Goal: Task Accomplishment & Management: Complete application form

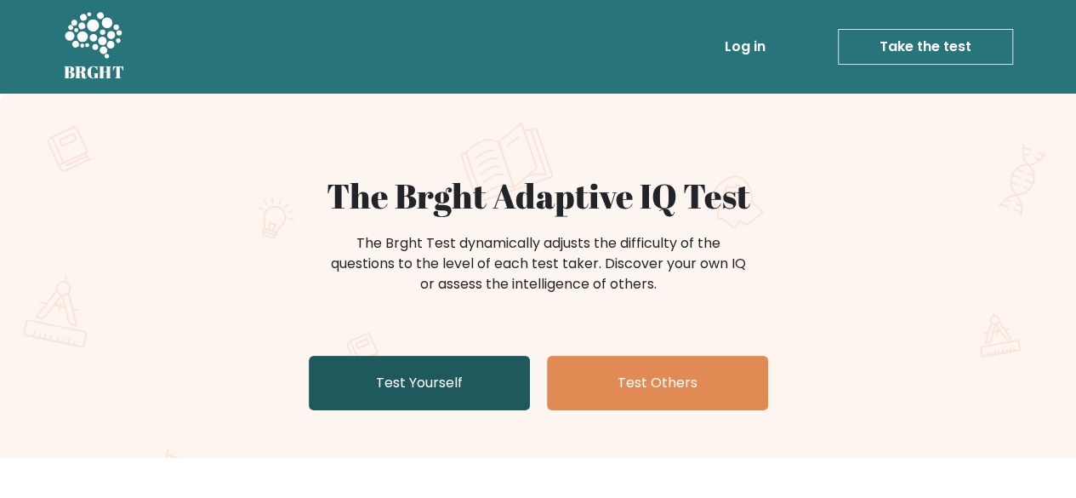
click at [464, 388] on link "Test Yourself" at bounding box center [419, 383] width 221 height 54
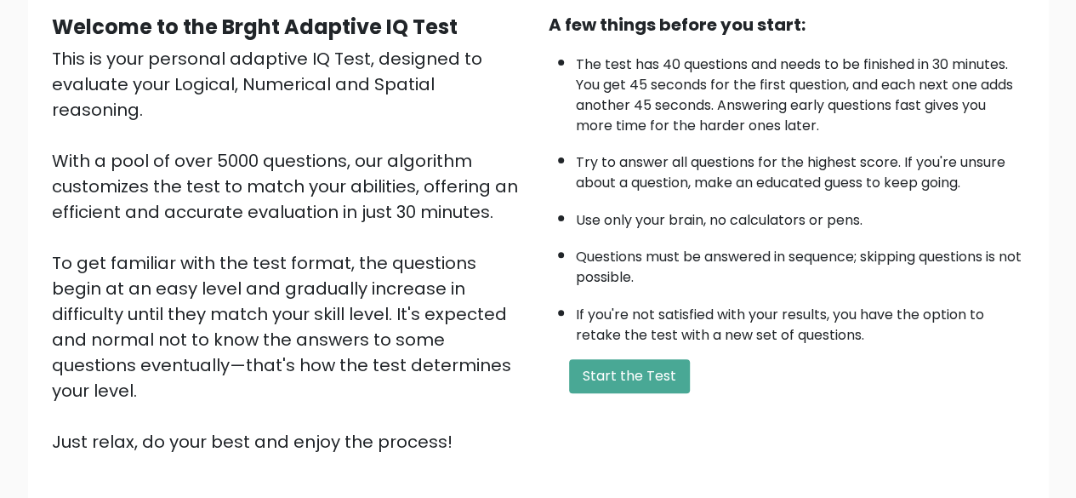
scroll to position [170, 0]
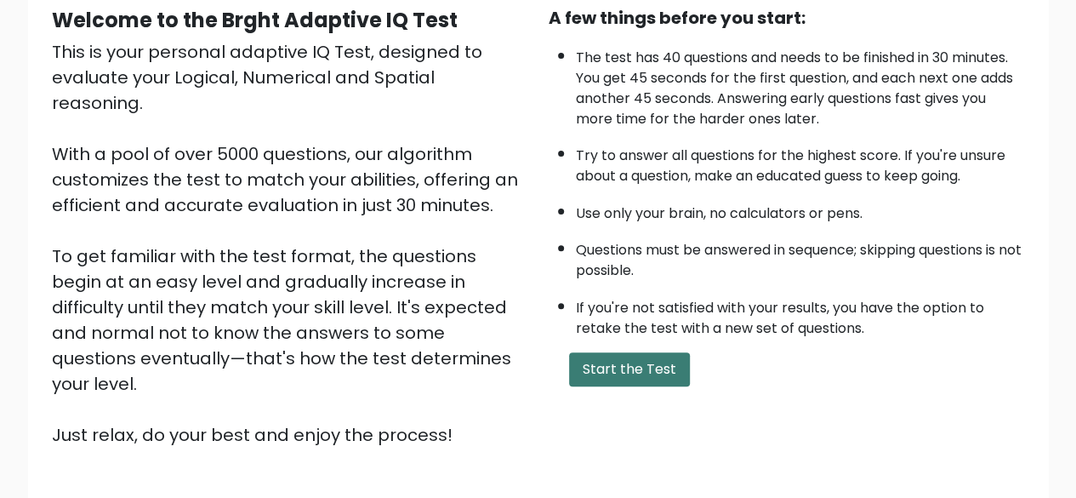
click at [614, 367] on button "Start the Test" at bounding box center [629, 369] width 121 height 34
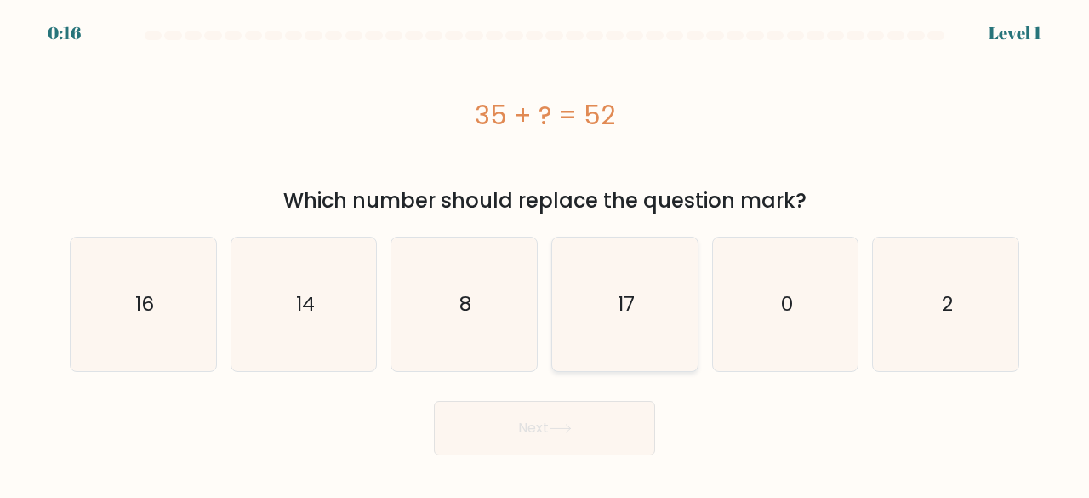
click at [609, 301] on icon "17" at bounding box center [625, 304] width 134 height 134
click at [545, 253] on input "d. 17" at bounding box center [544, 251] width 1 height 4
radio input "true"
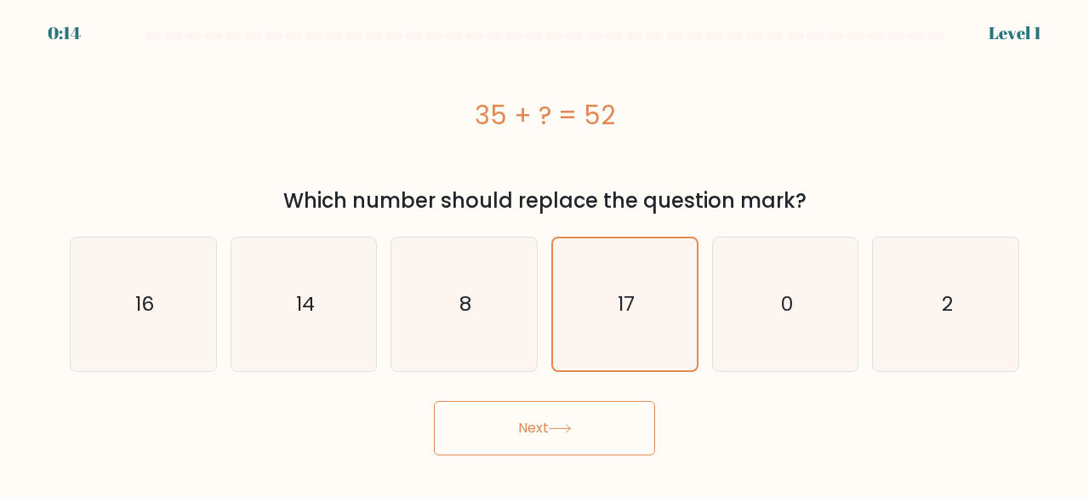
click at [614, 425] on button "Next" at bounding box center [544, 428] width 221 height 54
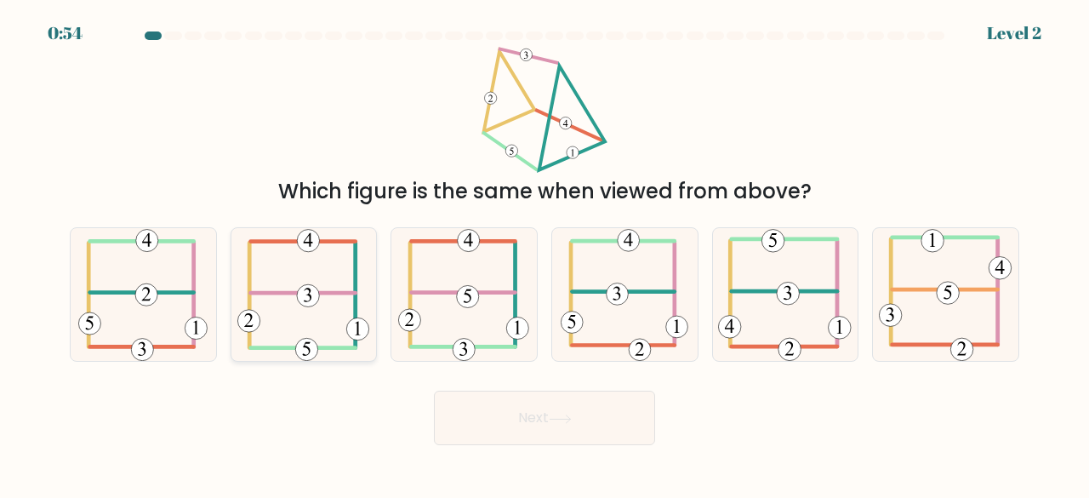
click at [299, 296] on 352 at bounding box center [308, 295] width 22 height 22
click at [544, 253] on input "b." at bounding box center [544, 251] width 1 height 4
radio input "true"
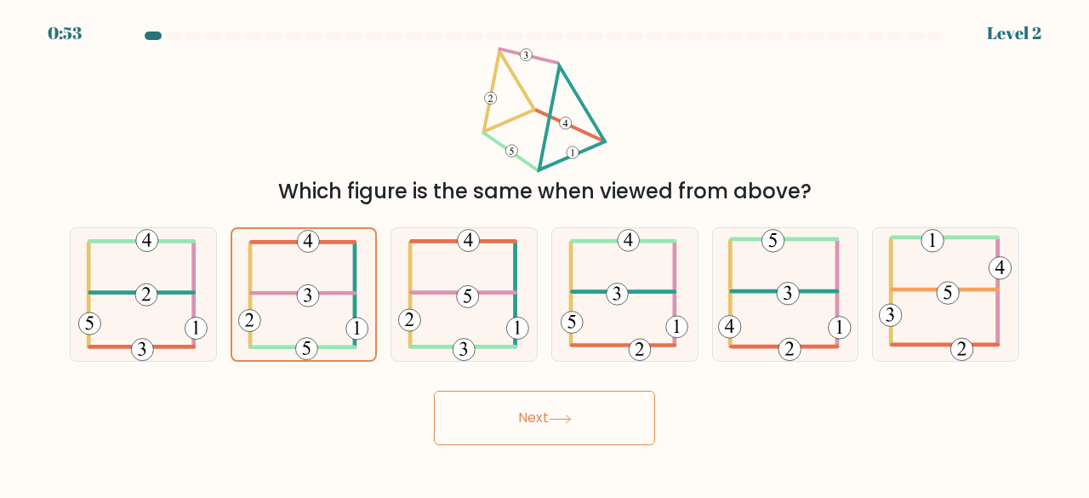
click at [557, 423] on icon at bounding box center [560, 418] width 23 height 9
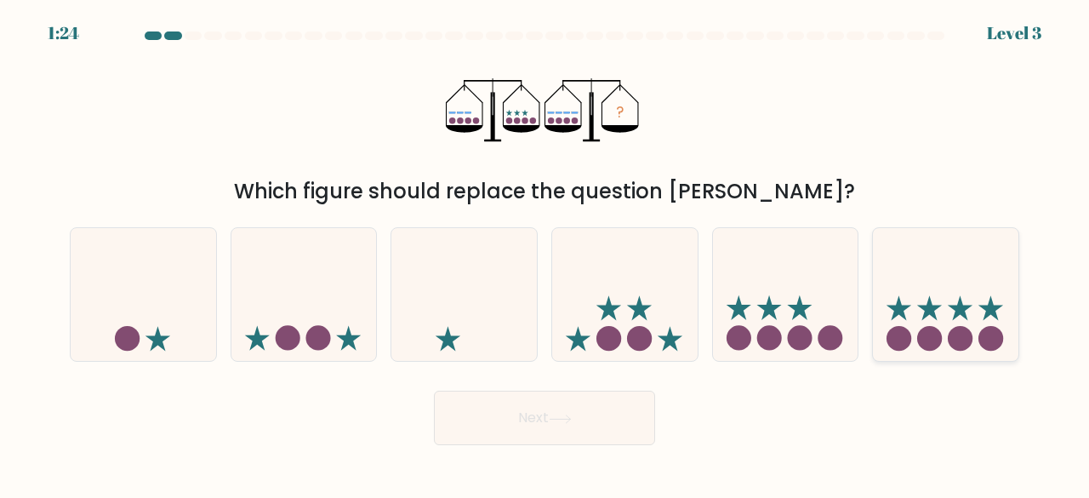
click at [922, 296] on icon at bounding box center [945, 294] width 145 height 120
click at [545, 253] on input "f." at bounding box center [544, 251] width 1 height 4
radio input "true"
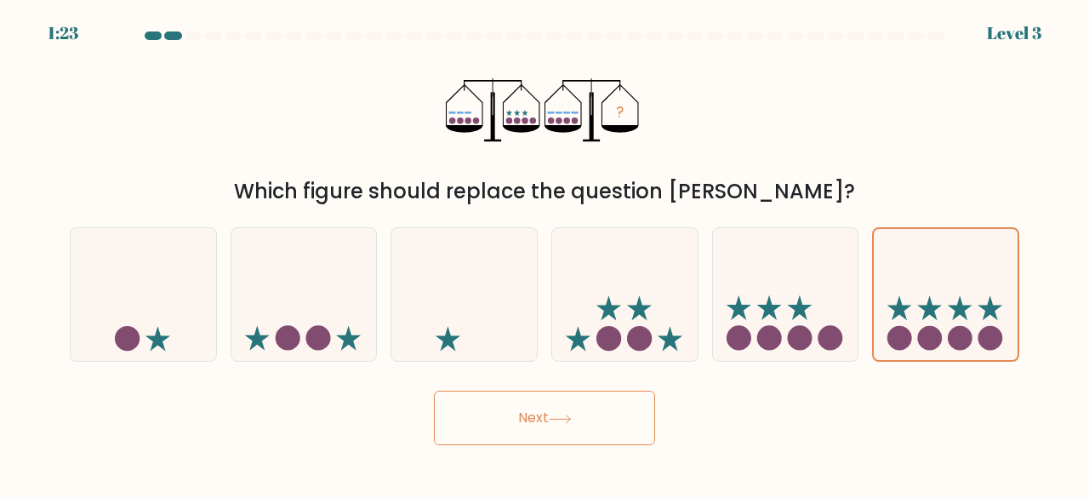
click at [556, 435] on button "Next" at bounding box center [544, 417] width 221 height 54
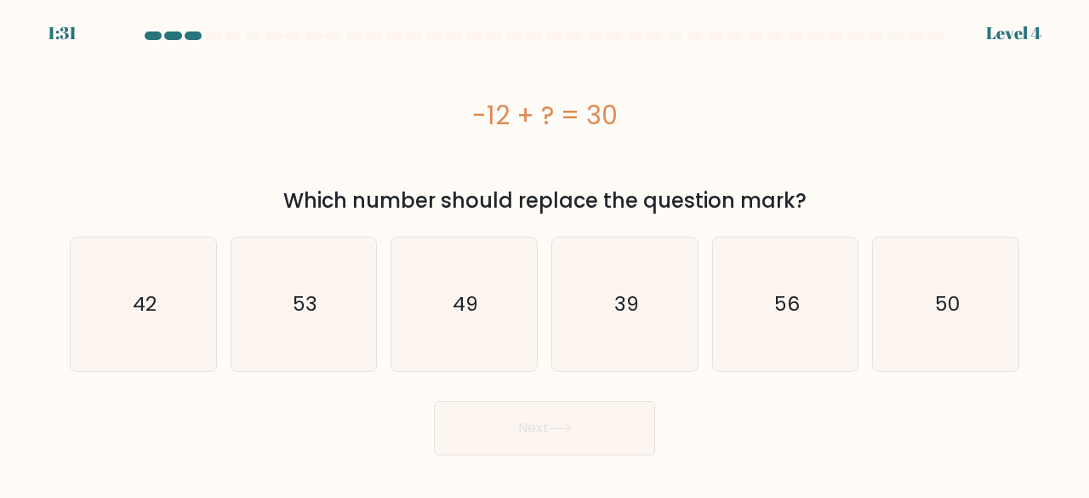
click at [708, 151] on div "-12 + ? = 30" at bounding box center [544, 115] width 949 height 136
click at [162, 308] on icon "42" at bounding box center [144, 304] width 134 height 134
click at [544, 253] on input "a. 42" at bounding box center [544, 251] width 1 height 4
radio input "true"
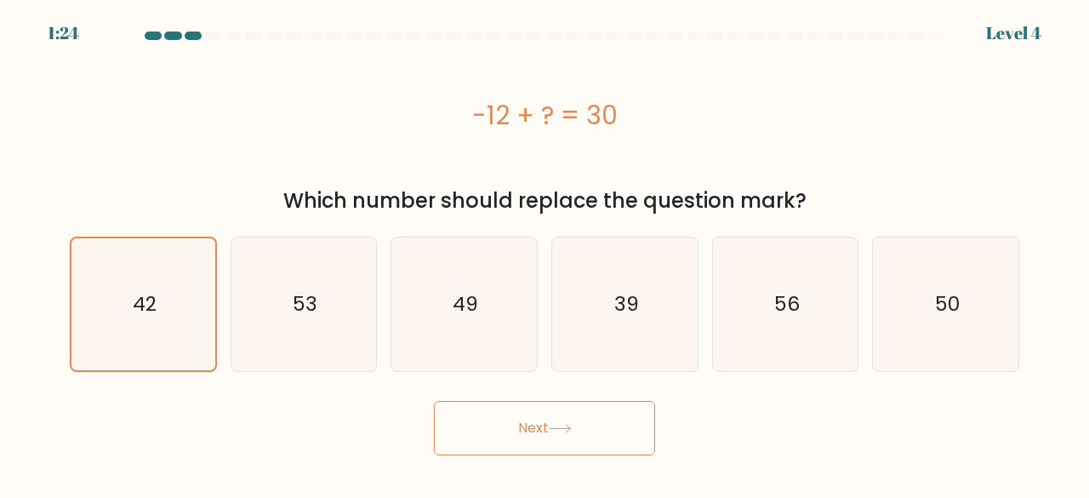
click at [569, 443] on button "Next" at bounding box center [544, 428] width 221 height 54
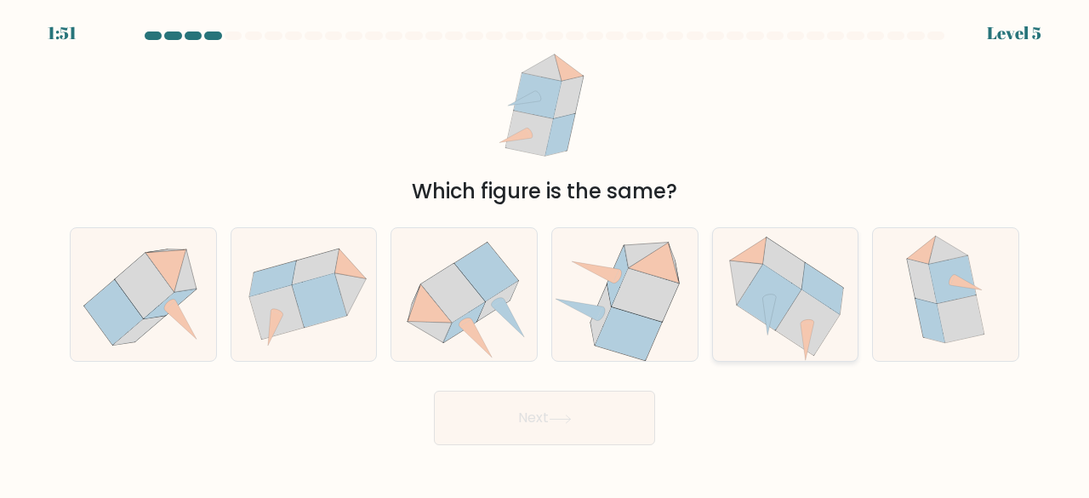
click at [754, 327] on icon at bounding box center [785, 295] width 143 height 134
click at [545, 253] on input "e." at bounding box center [544, 251] width 1 height 4
radio input "true"
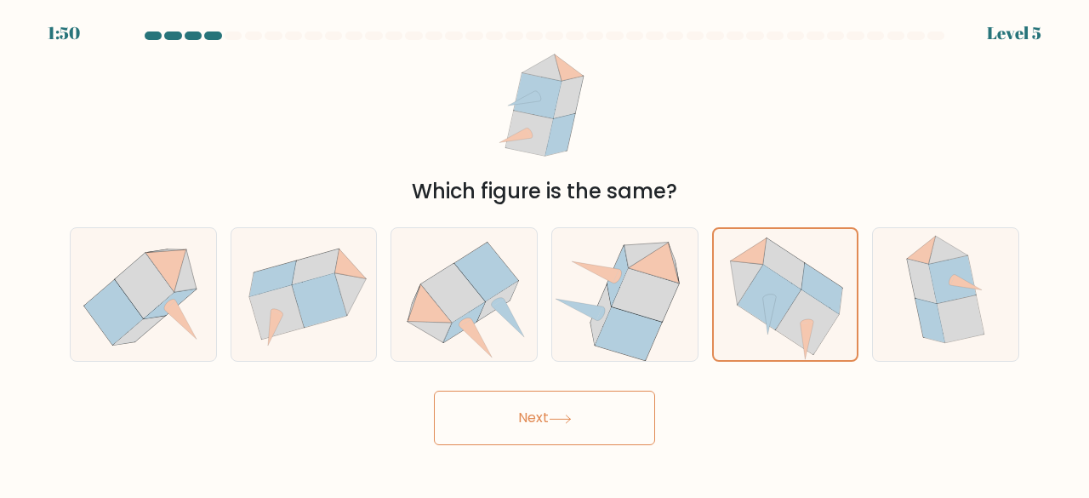
click at [597, 426] on button "Next" at bounding box center [544, 417] width 221 height 54
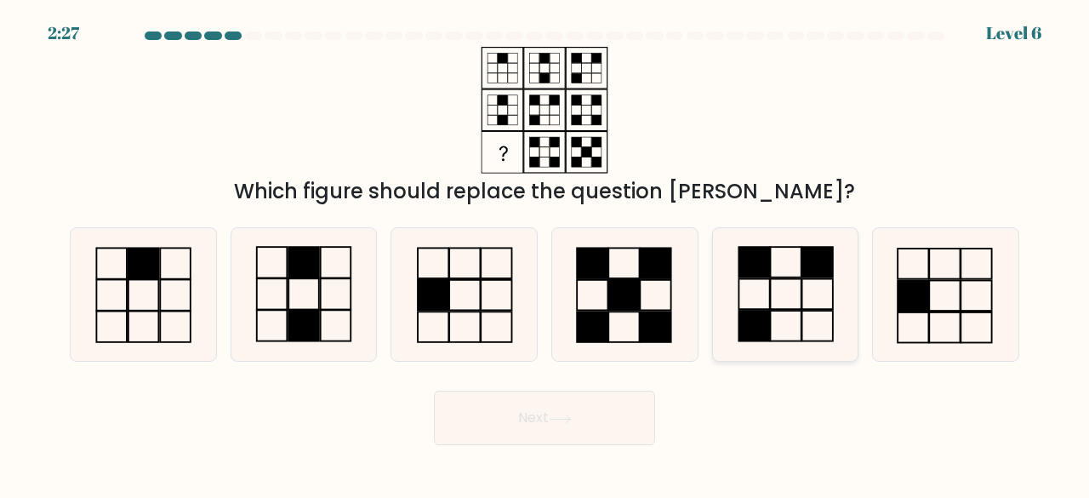
click at [783, 277] on rect at bounding box center [785, 262] width 31 height 31
click at [545, 253] on input "e." at bounding box center [544, 251] width 1 height 4
radio input "true"
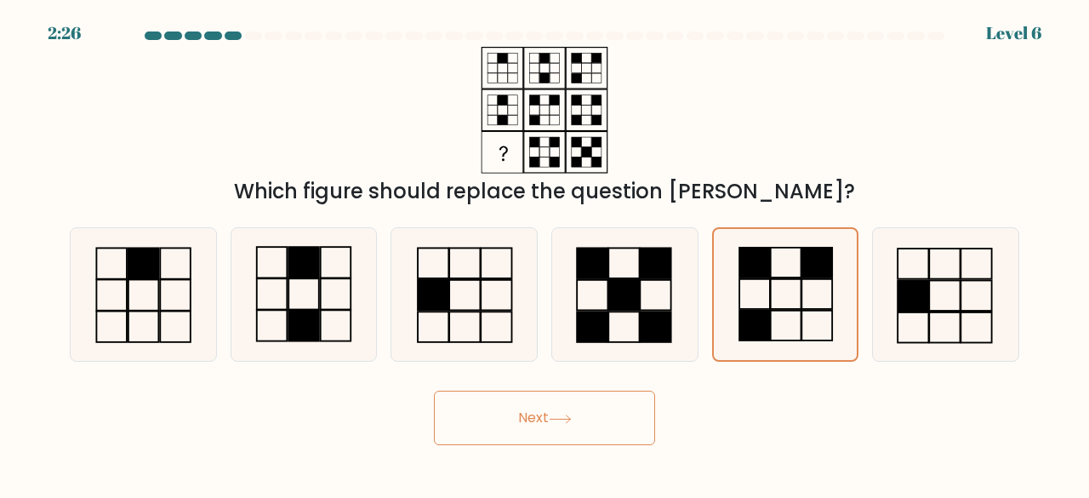
click at [569, 407] on button "Next" at bounding box center [544, 417] width 221 height 54
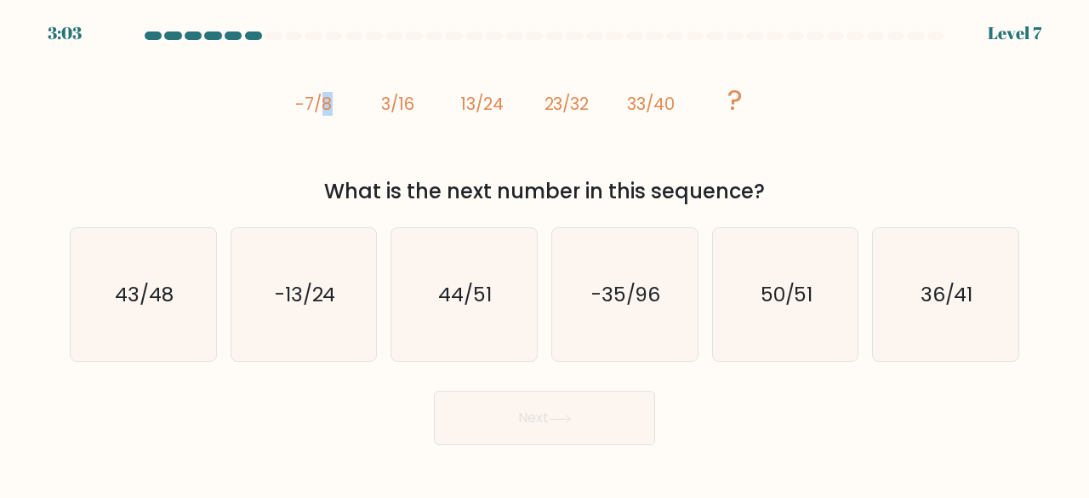
drag, startPoint x: 321, startPoint y: 109, endPoint x: 352, endPoint y: 108, distance: 30.6
click at [352, 108] on icon "image/svg+xml -7/8 3/16 13/24 23/32 33/40 ?" at bounding box center [544, 110] width 505 height 127
drag, startPoint x: 400, startPoint y: 105, endPoint x: 422, endPoint y: 108, distance: 22.4
click at [422, 108] on icon "image/svg+xml -7/8 3/16 13/24 23/32 33/40 ?" at bounding box center [544, 110] width 505 height 127
click at [324, 171] on icon "image/svg+xml -7/8 3/16 13/24 23/32 33/40 ?" at bounding box center [544, 110] width 505 height 127
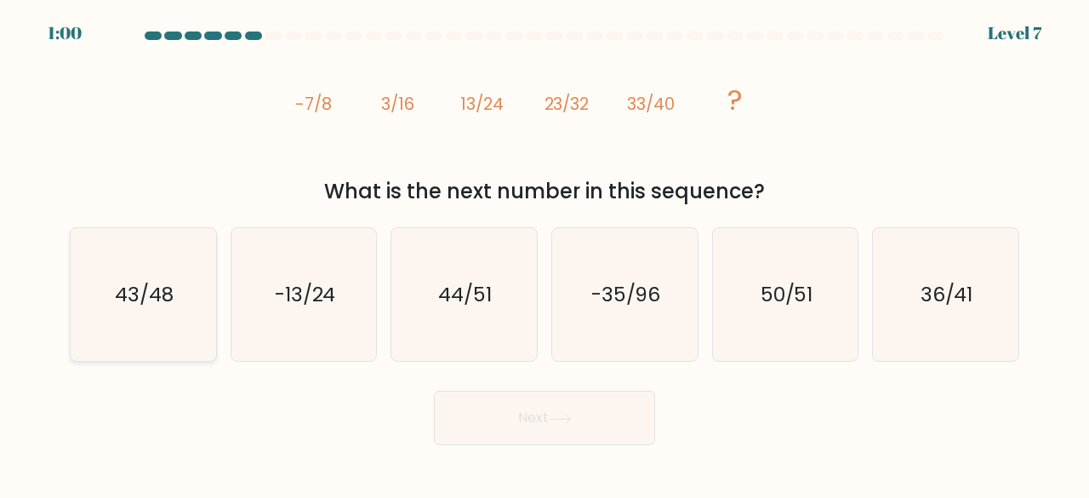
click at [181, 296] on icon "43/48" at bounding box center [144, 295] width 134 height 134
click at [544, 253] on input "a. 43/48" at bounding box center [544, 251] width 1 height 4
radio input "true"
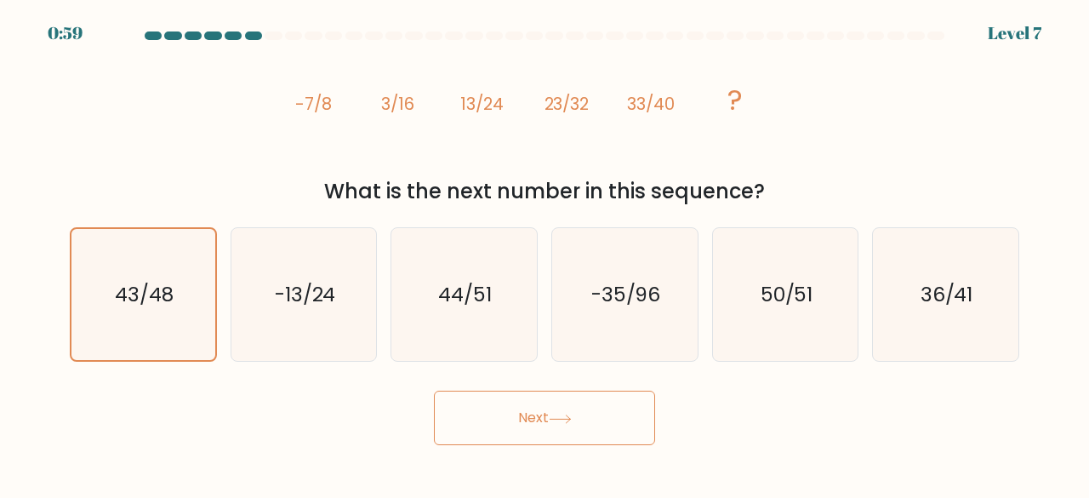
click at [558, 409] on button "Next" at bounding box center [544, 417] width 221 height 54
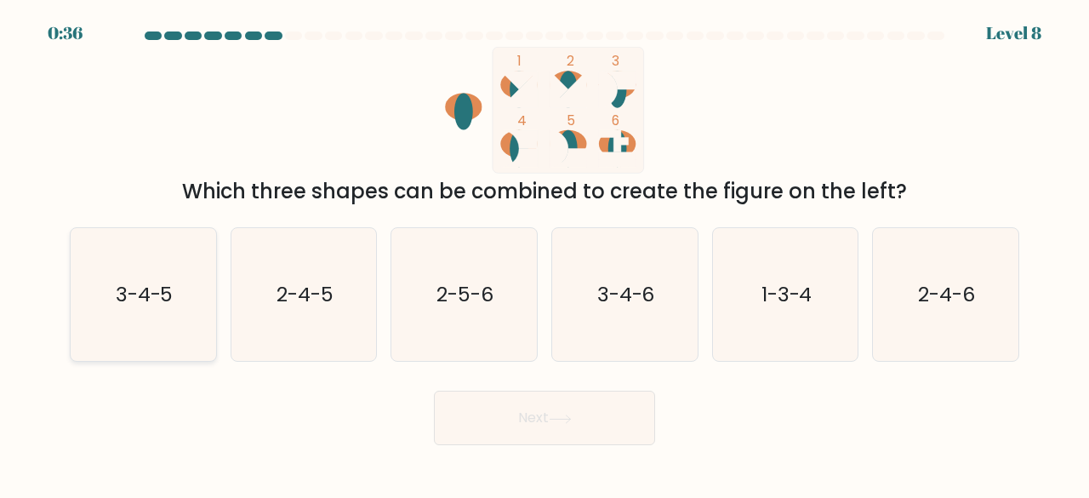
click at [154, 318] on icon "3-4-5" at bounding box center [144, 295] width 134 height 134
click at [544, 253] on input "a. 3-4-5" at bounding box center [544, 251] width 1 height 4
radio input "true"
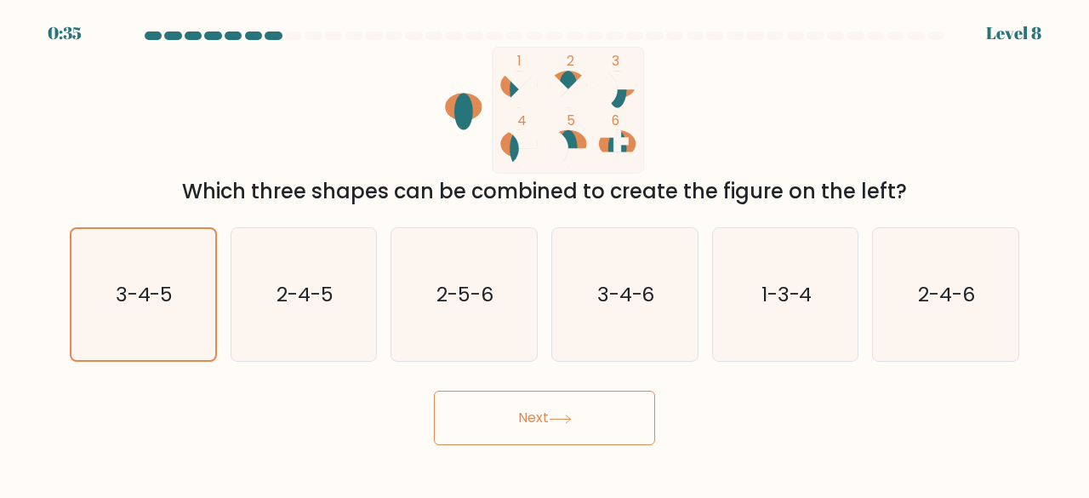
click at [606, 411] on button "Next" at bounding box center [544, 417] width 221 height 54
